Goal: Task Accomplishment & Management: Use online tool/utility

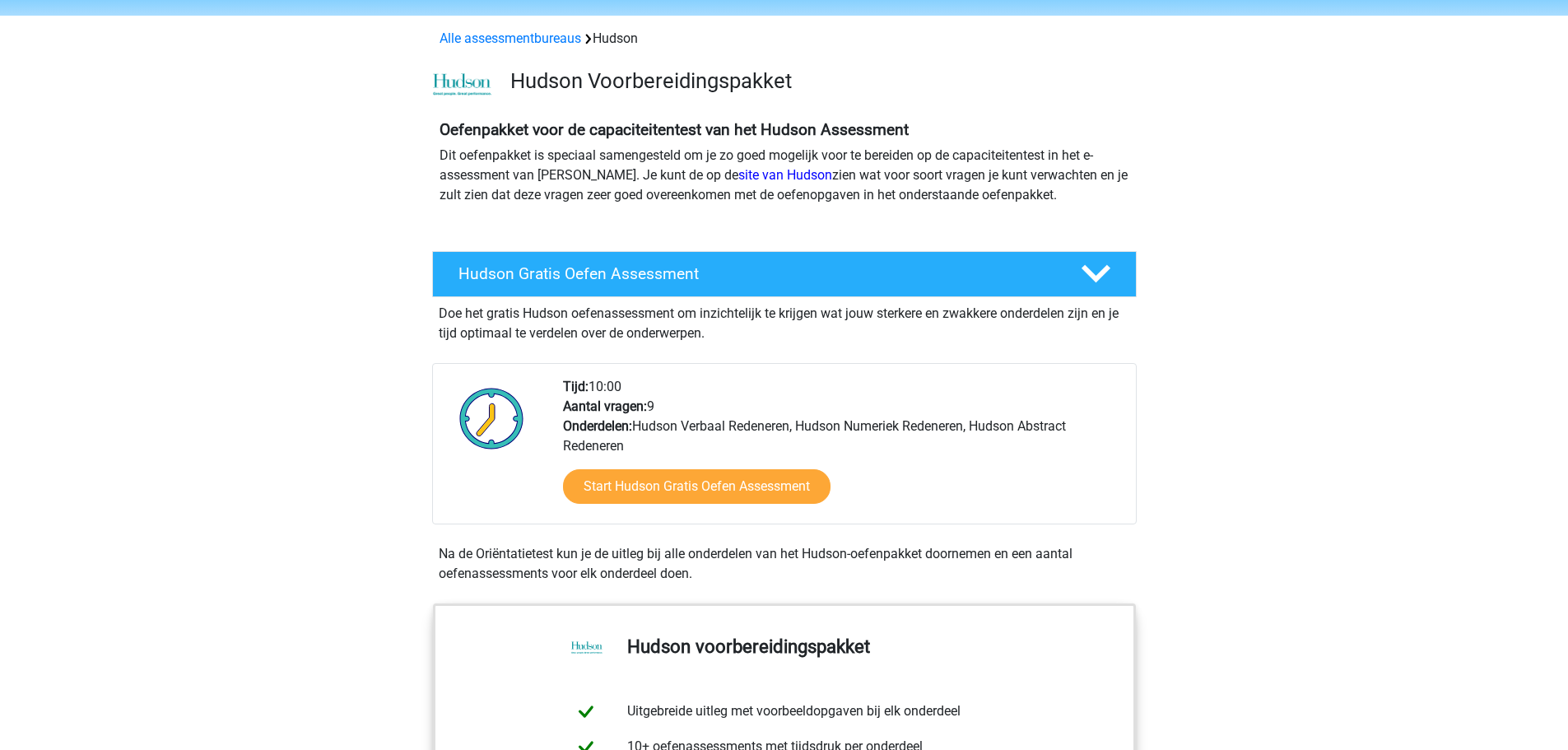
scroll to position [83, 0]
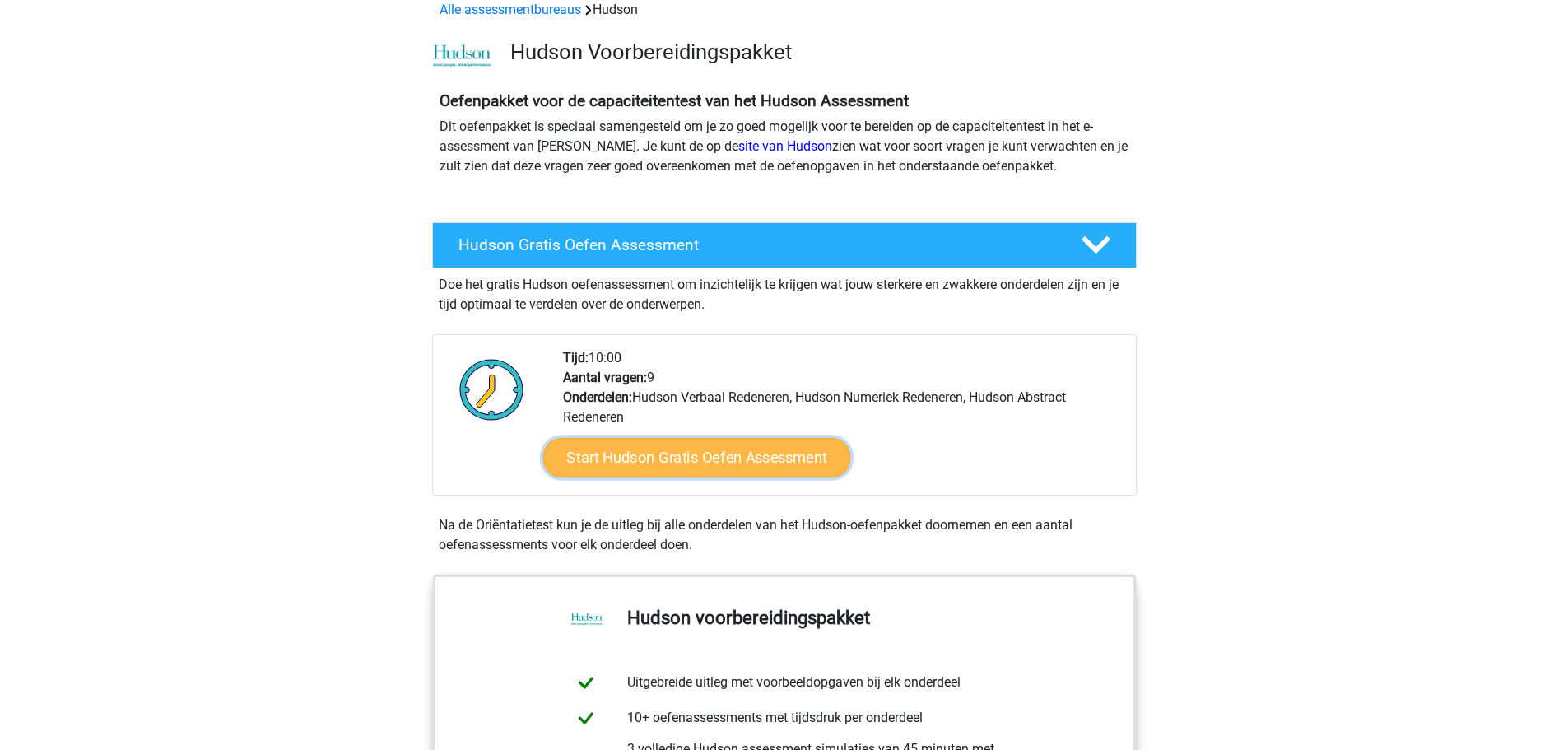
click at [730, 455] on link "Start Hudson Gratis Oefen Assessment" at bounding box center [697, 458] width 308 height 40
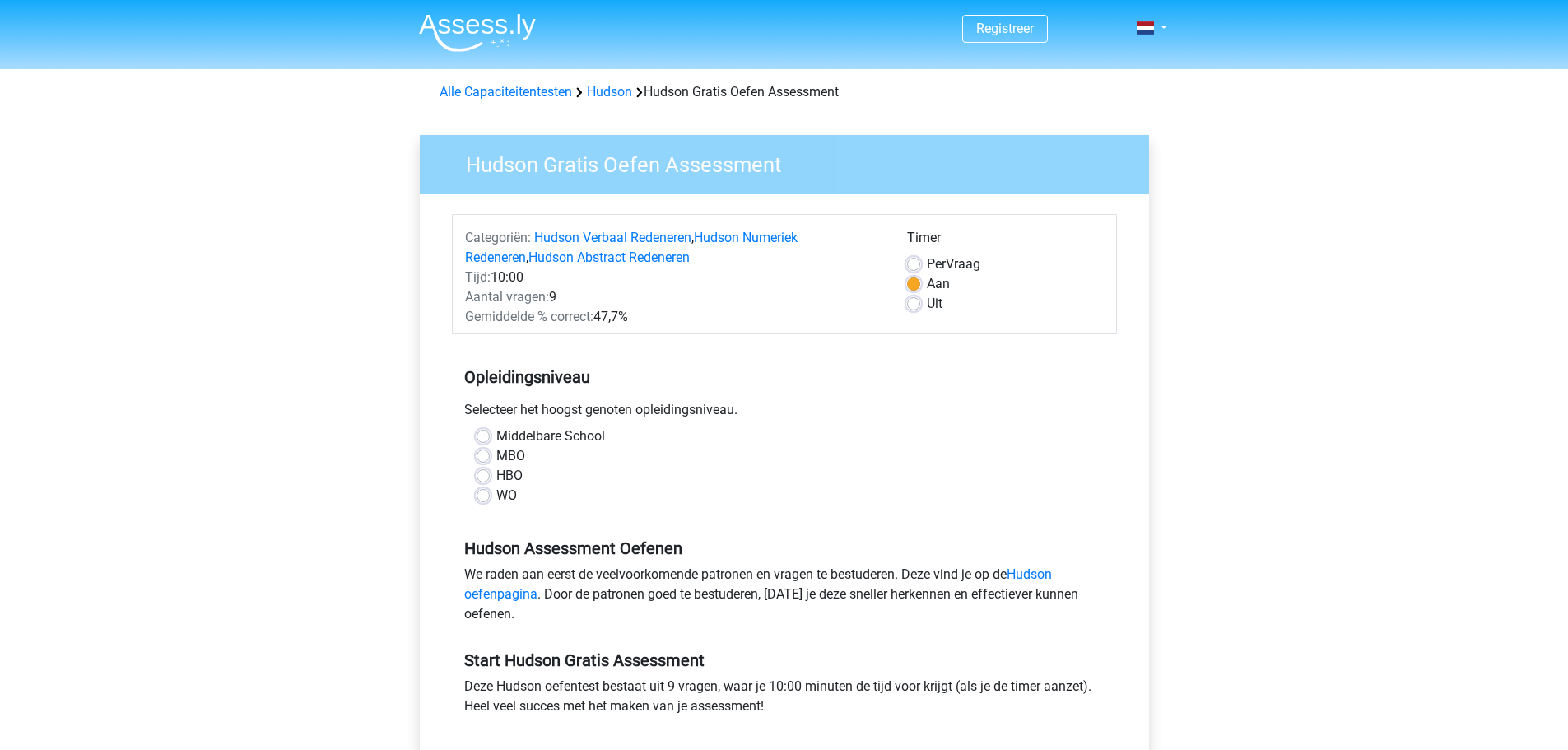
click at [496, 458] on label "MBO" at bounding box center [510, 457] width 29 height 20
click at [482, 458] on input "MBO" at bounding box center [482, 455] width 13 height 17
radio input "true"
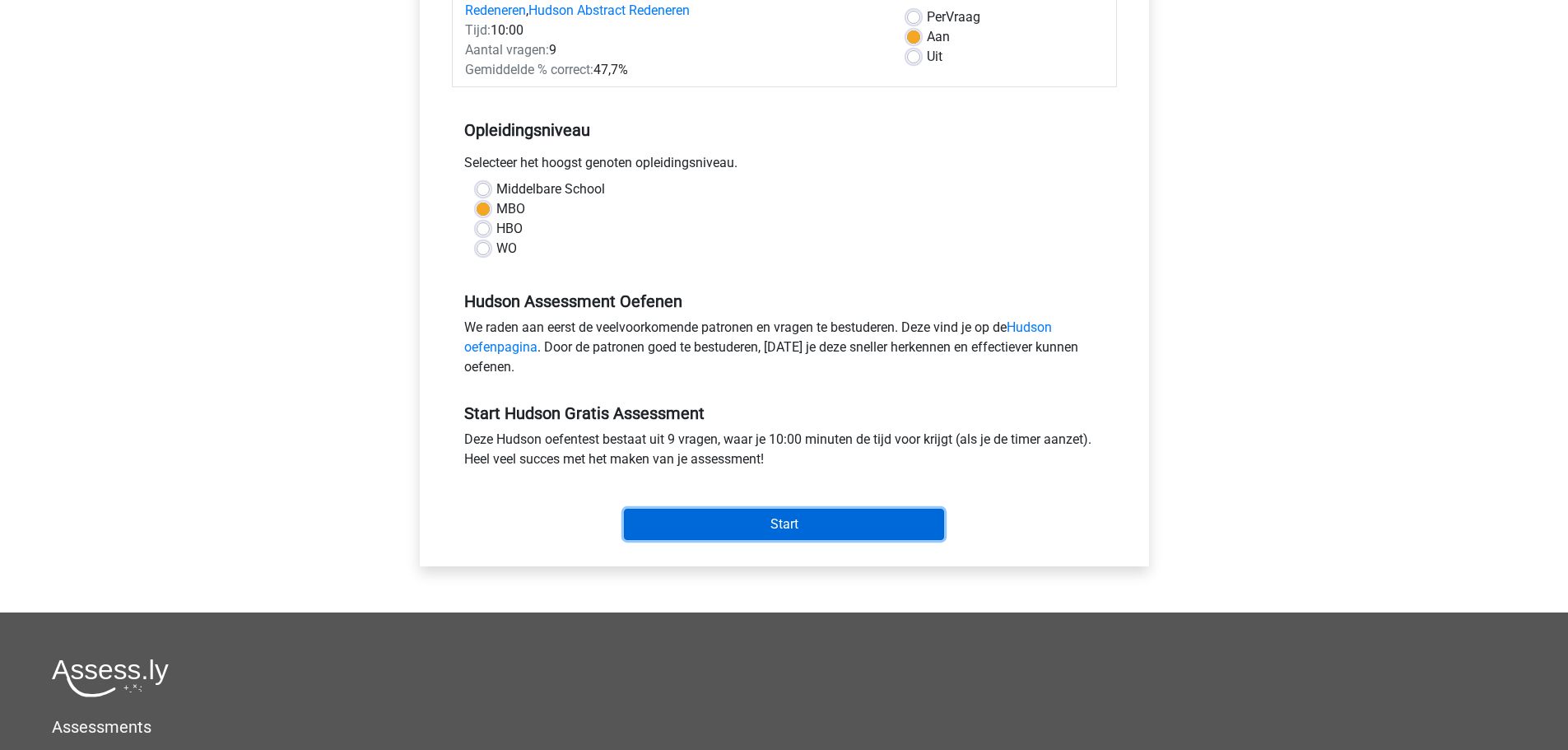
click at [741, 527] on input "Start" at bounding box center [784, 524] width 320 height 31
